Goal: Information Seeking & Learning: Learn about a topic

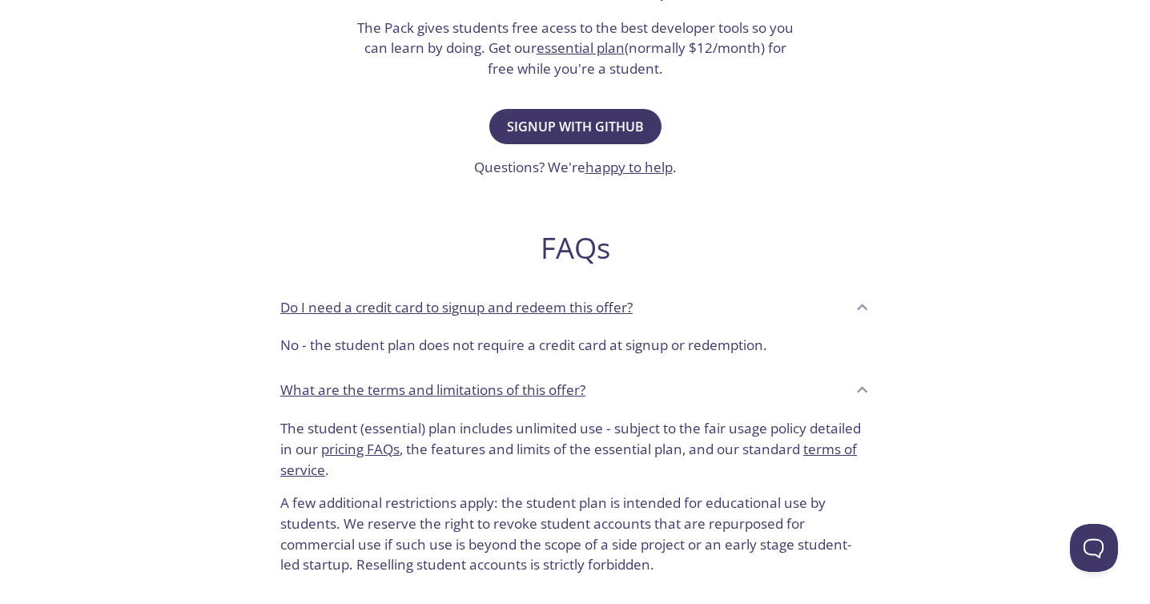
scroll to position [440, 0]
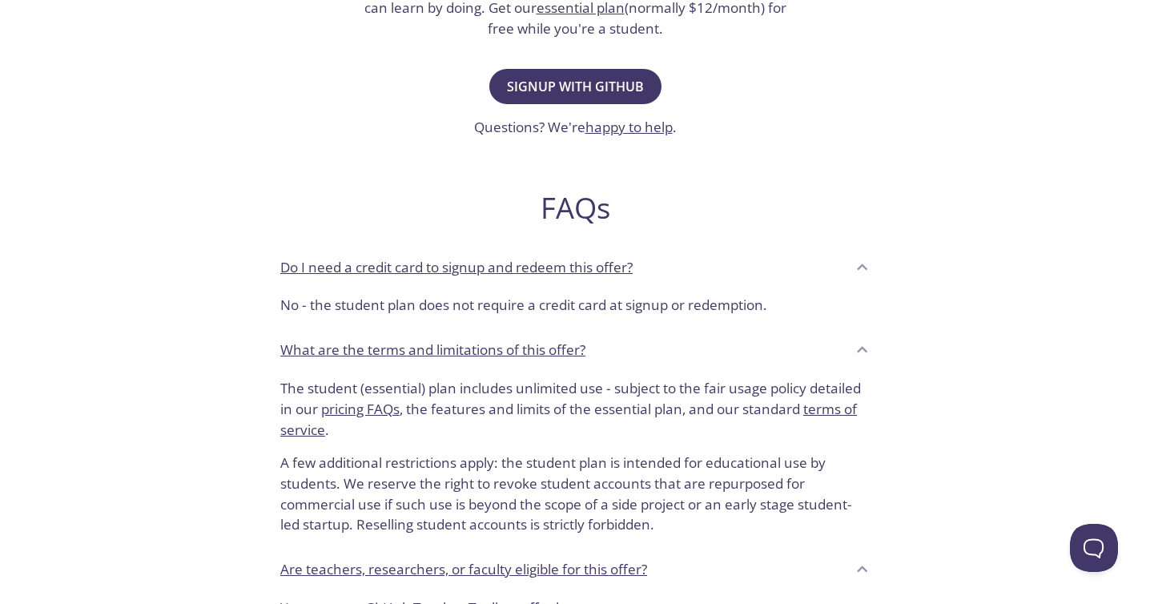
click at [867, 267] on icon at bounding box center [862, 267] width 21 height 21
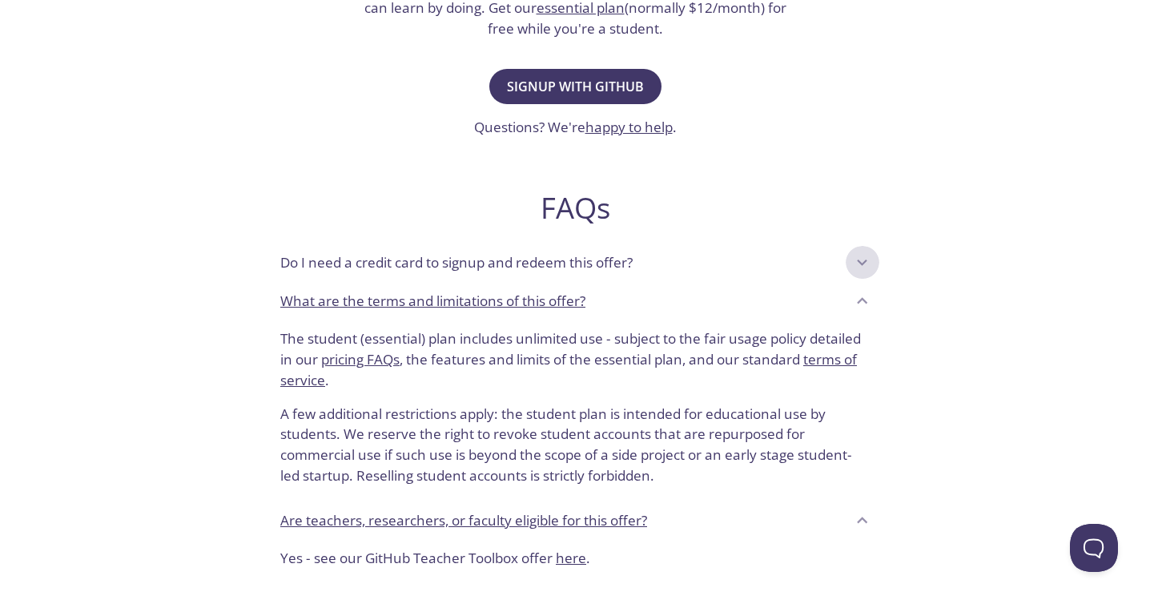
click at [866, 267] on icon at bounding box center [862, 262] width 21 height 21
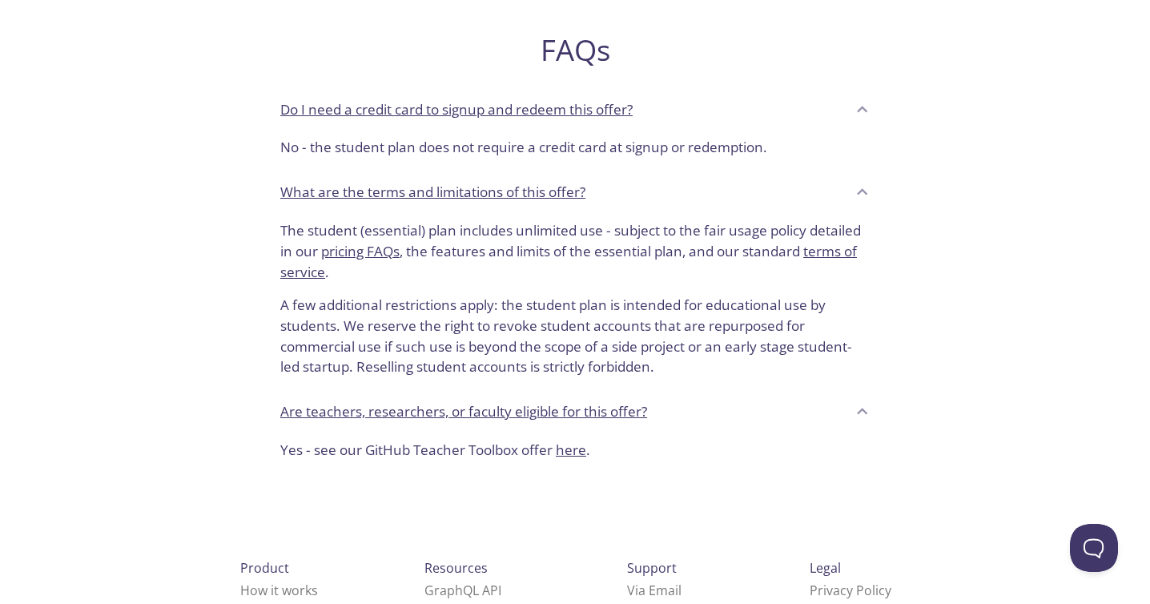
scroll to position [599, 0]
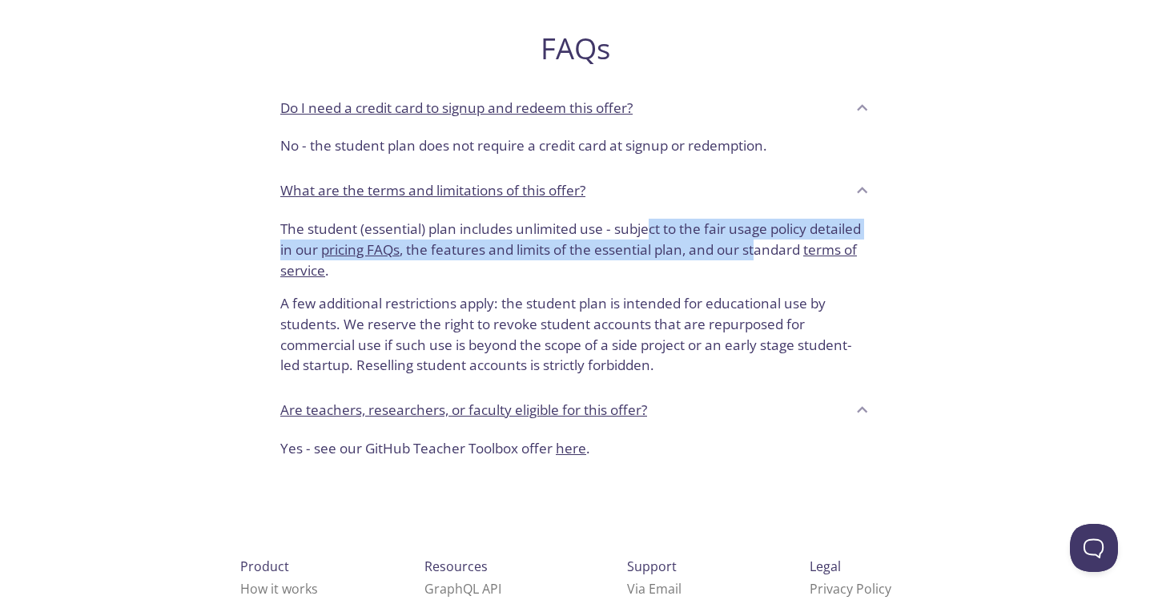
drag, startPoint x: 650, startPoint y: 233, endPoint x: 758, endPoint y: 242, distance: 108.4
click at [759, 241] on p "The student (essential) plan includes unlimited use - subject to the fair usage…" at bounding box center [574, 250] width 589 height 62
click at [729, 250] on p "The student (essential) plan includes unlimited use - subject to the fair usage…" at bounding box center [574, 250] width 589 height 62
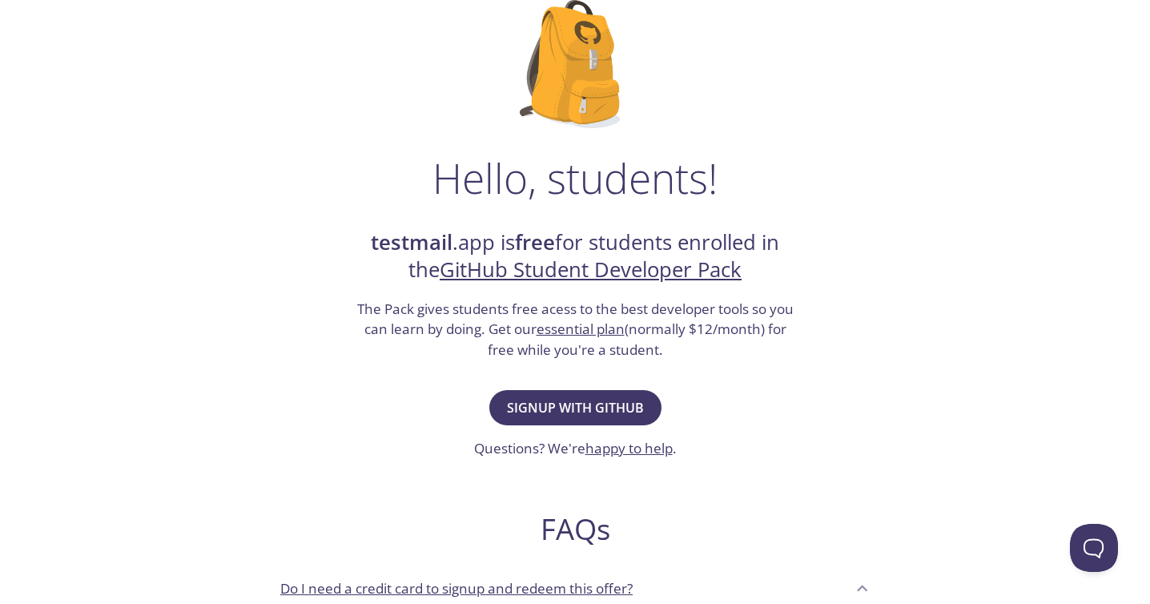
scroll to position [0, 0]
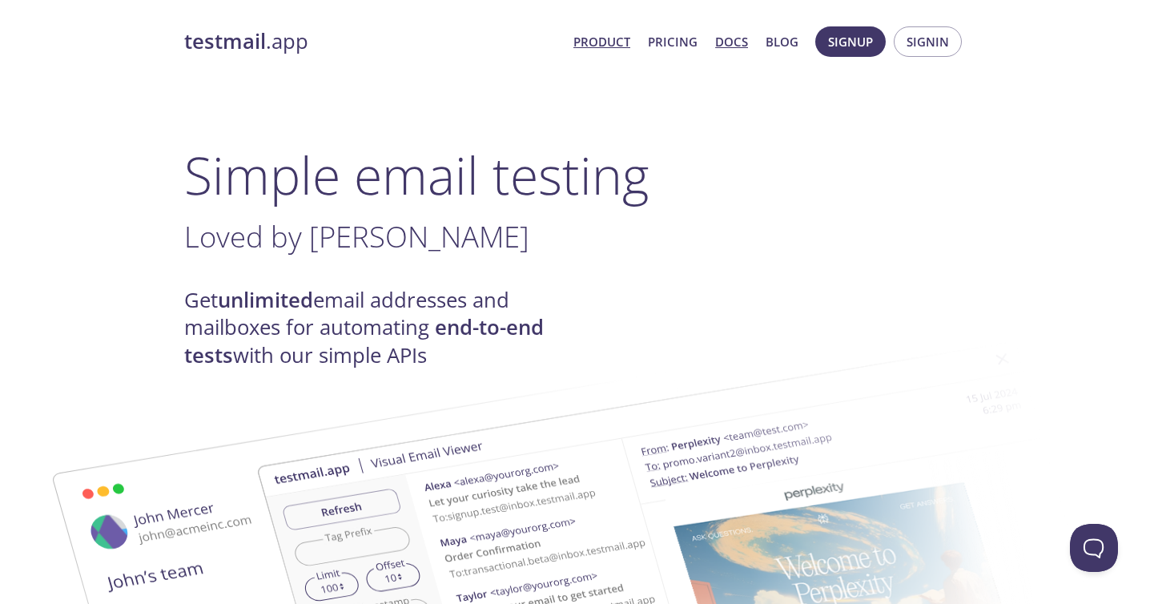
click at [737, 39] on link "Docs" at bounding box center [731, 41] width 33 height 21
